Goal: Information Seeking & Learning: Learn about a topic

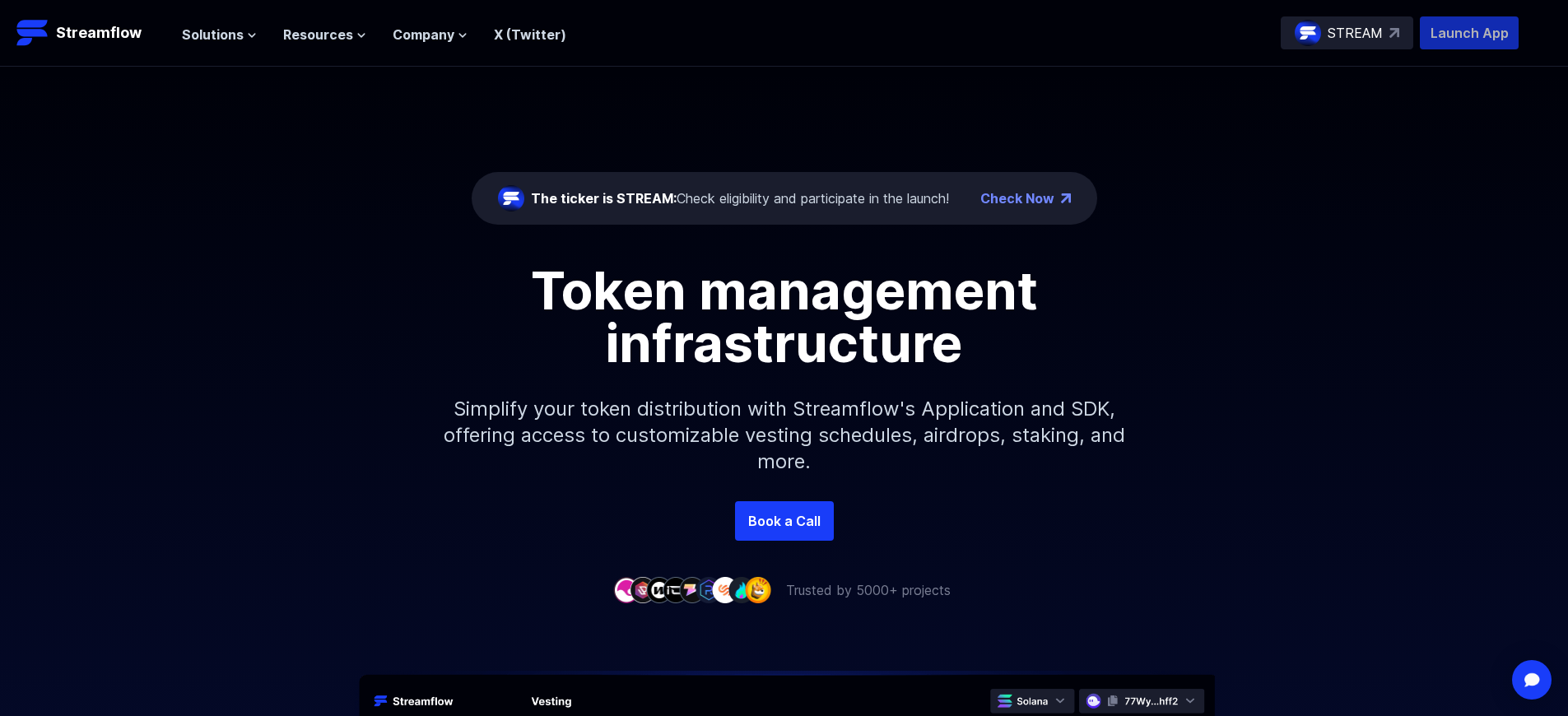
click at [1470, 33] on p "Launch App" at bounding box center [1469, 33] width 98 height 33
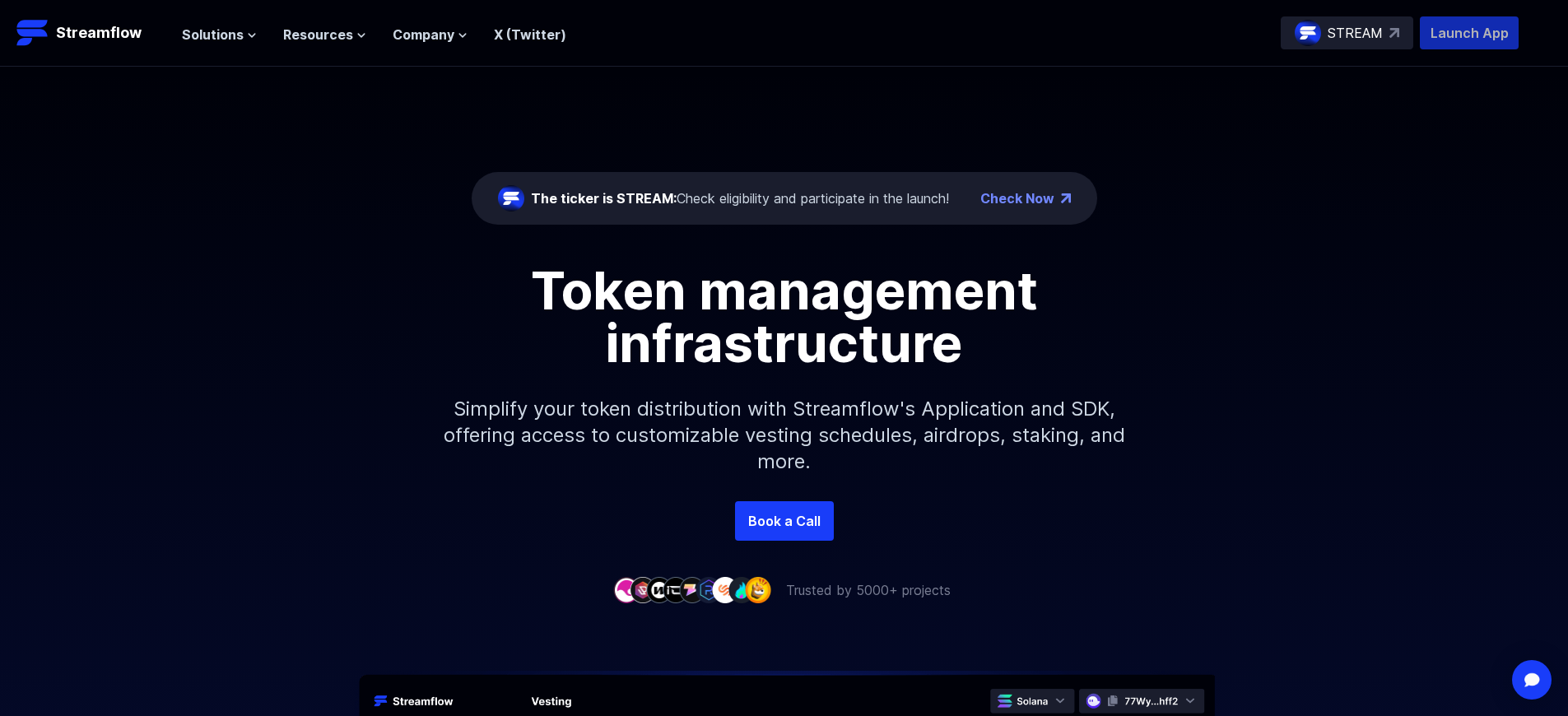
click at [1470, 33] on p "Launch App" at bounding box center [1469, 33] width 98 height 33
